Goal: Check status: Check status

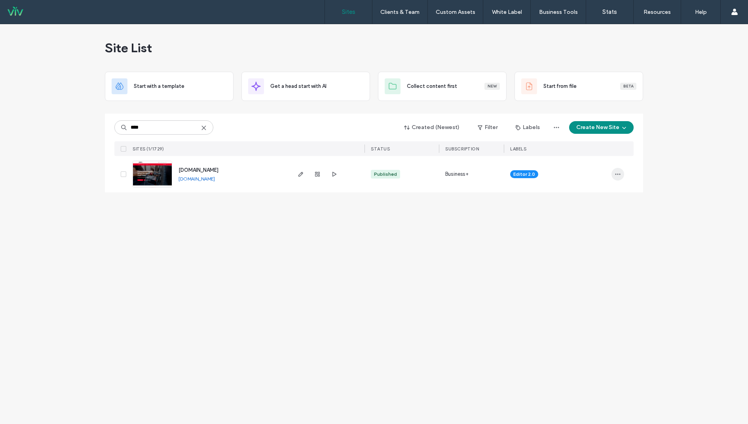
type input "****"
click at [616, 172] on icon "button" at bounding box center [618, 174] width 6 height 6
click at [592, 282] on span "Site Dashboard" at bounding box center [586, 285] width 37 height 8
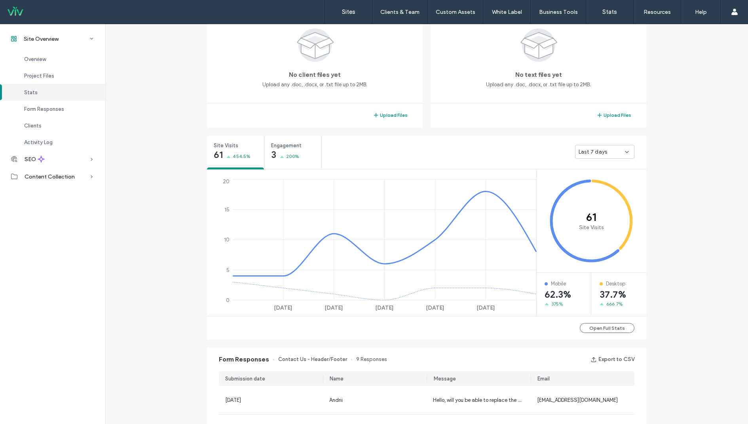
scroll to position [183, 0]
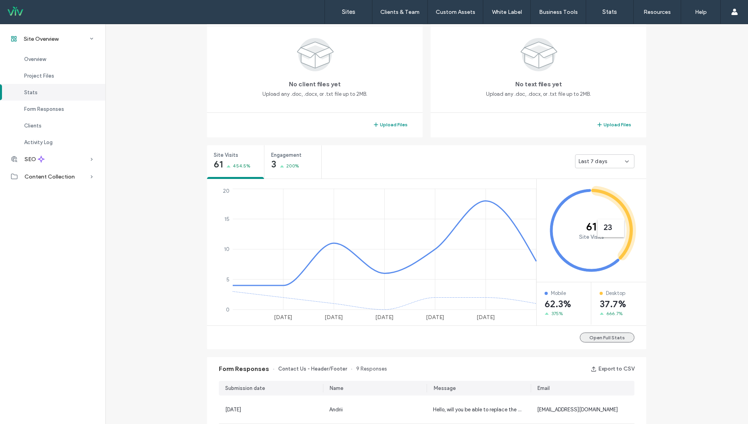
click at [611, 337] on button "Open Full Stats" at bounding box center [607, 337] width 55 height 10
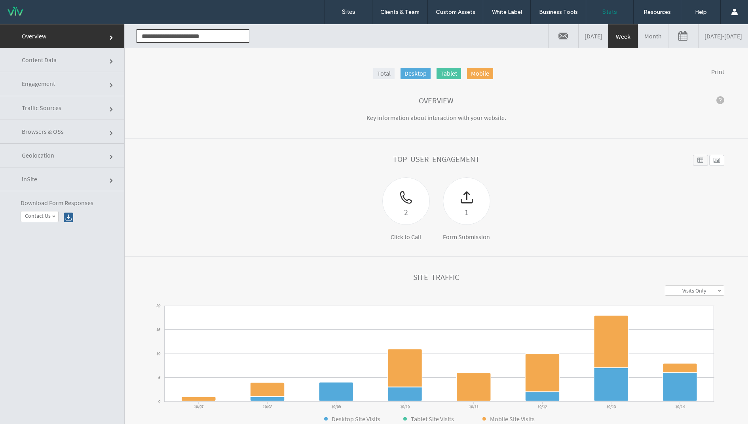
scroll to position [84, 0]
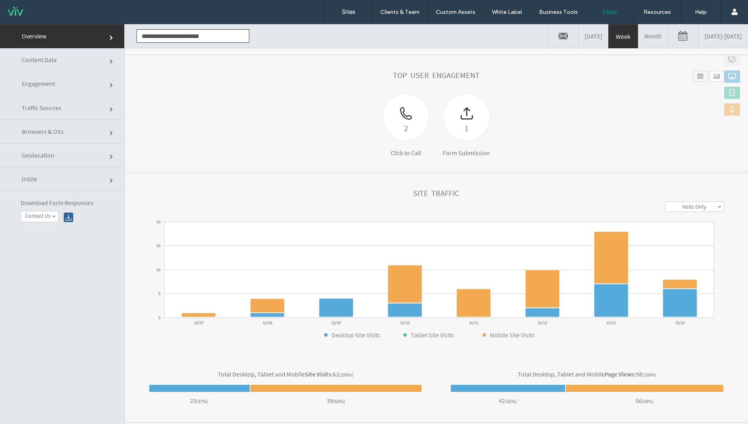
click at [638, 41] on link "Month" at bounding box center [653, 36] width 30 height 24
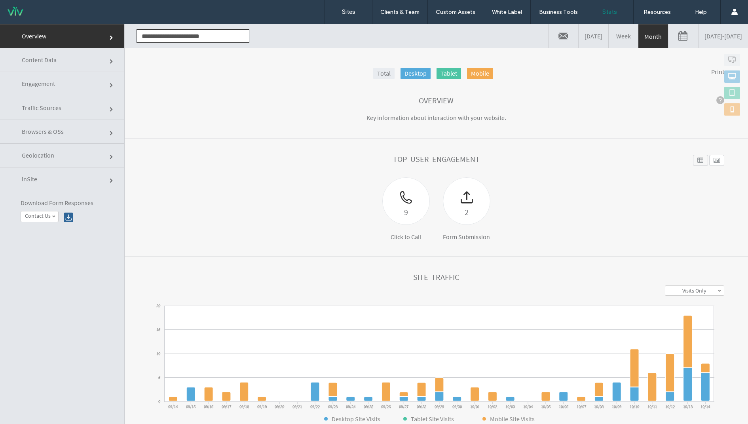
scroll to position [57, 0]
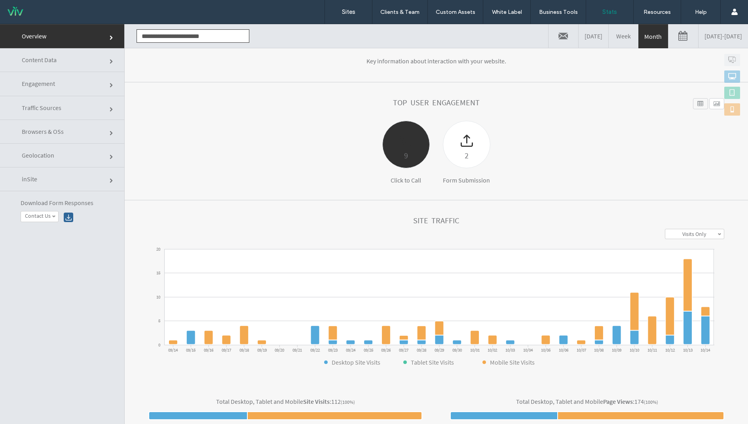
click at [401, 143] on div at bounding box center [406, 135] width 47 height 28
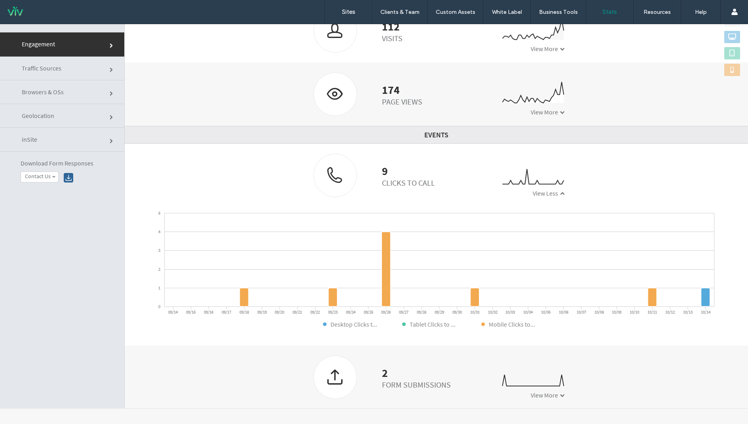
scroll to position [0, 0]
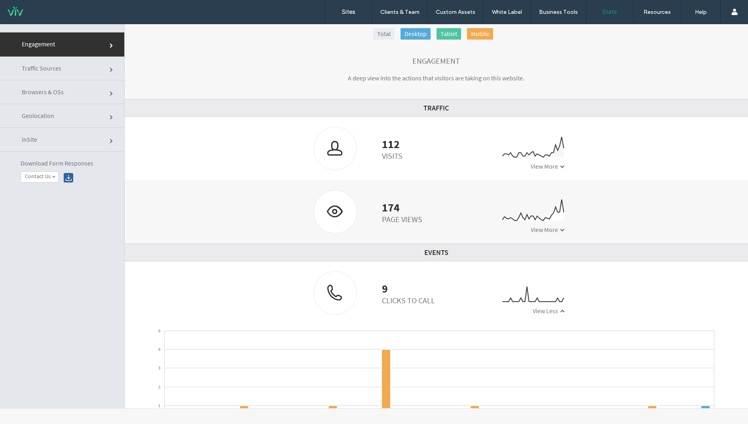
click at [73, 39] on link "Engagement" at bounding box center [62, 44] width 124 height 24
